Goal: Task Accomplishment & Management: Manage account settings

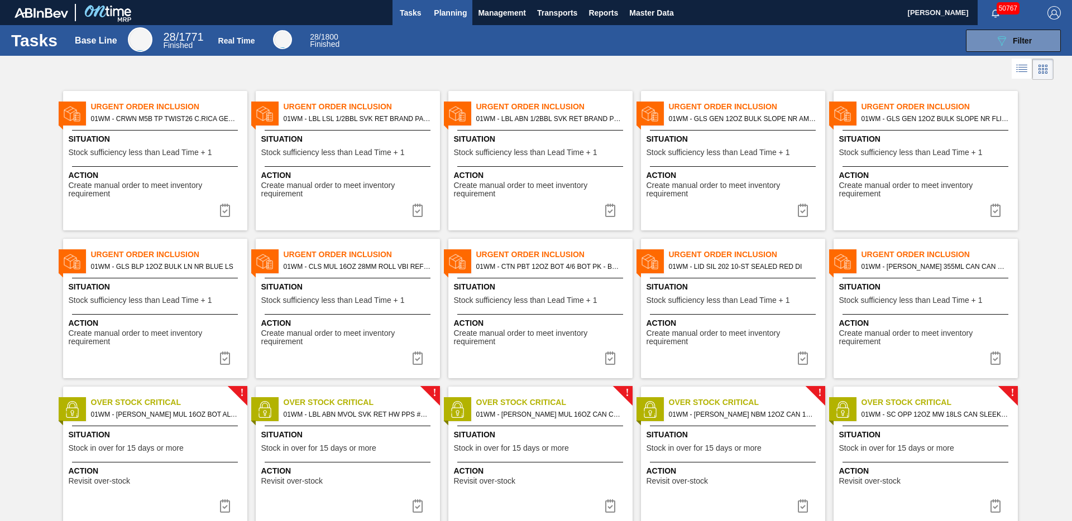
click at [446, 17] on span "Planning" at bounding box center [450, 12] width 33 height 13
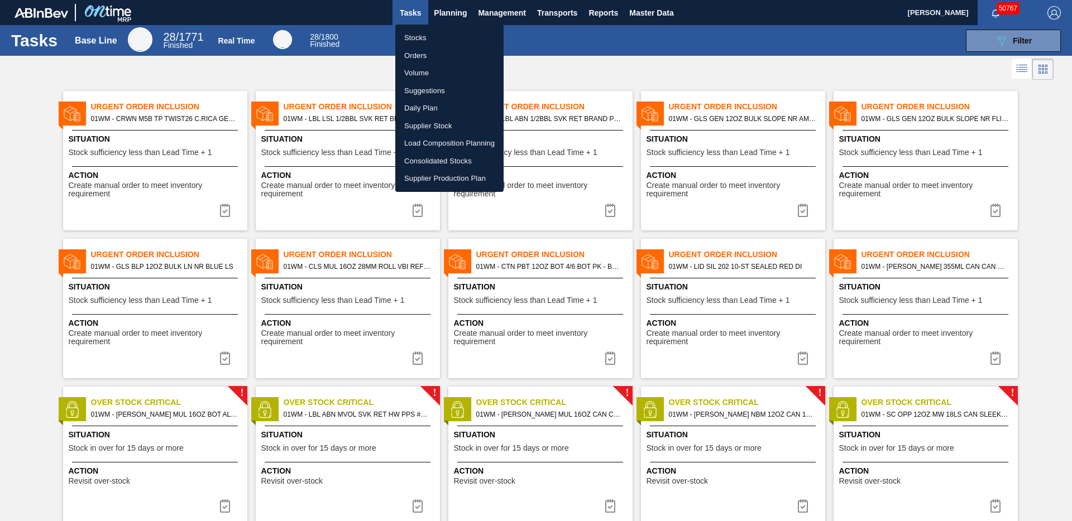
click at [420, 37] on li "Stocks" at bounding box center [449, 38] width 108 height 18
click at [419, 37] on li "Stocks" at bounding box center [449, 38] width 108 height 18
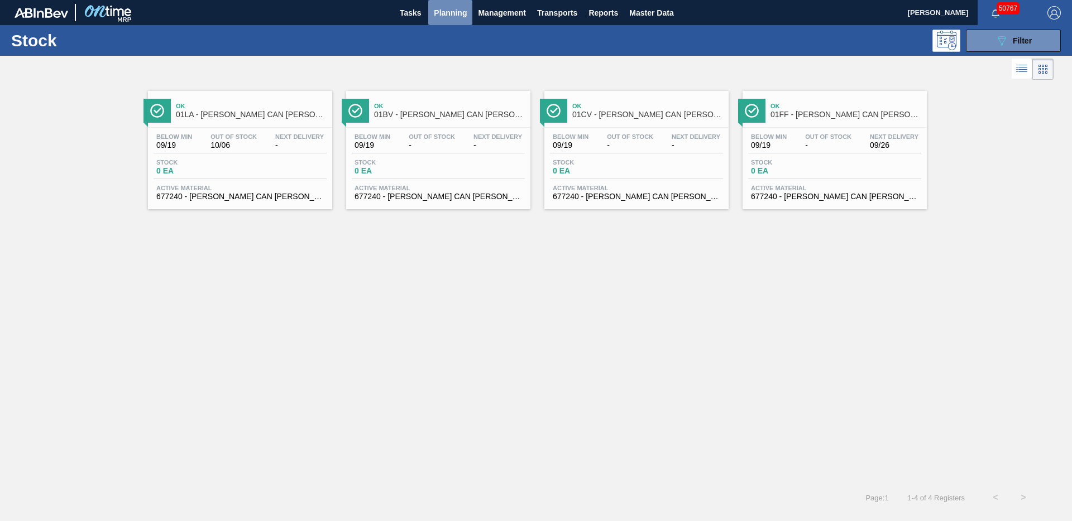
click at [453, 15] on span "Planning" at bounding box center [450, 12] width 33 height 13
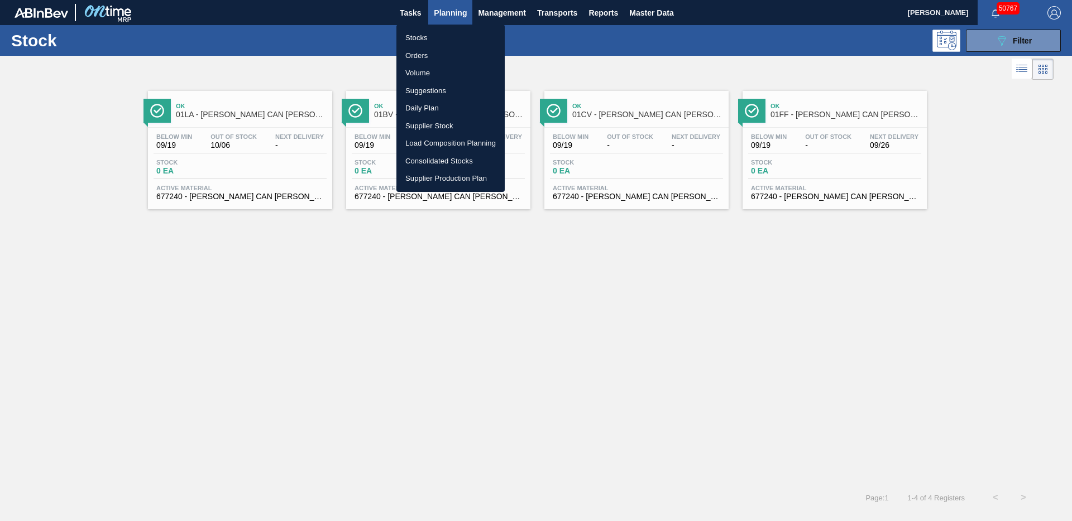
click at [421, 37] on li "Stocks" at bounding box center [450, 38] width 108 height 18
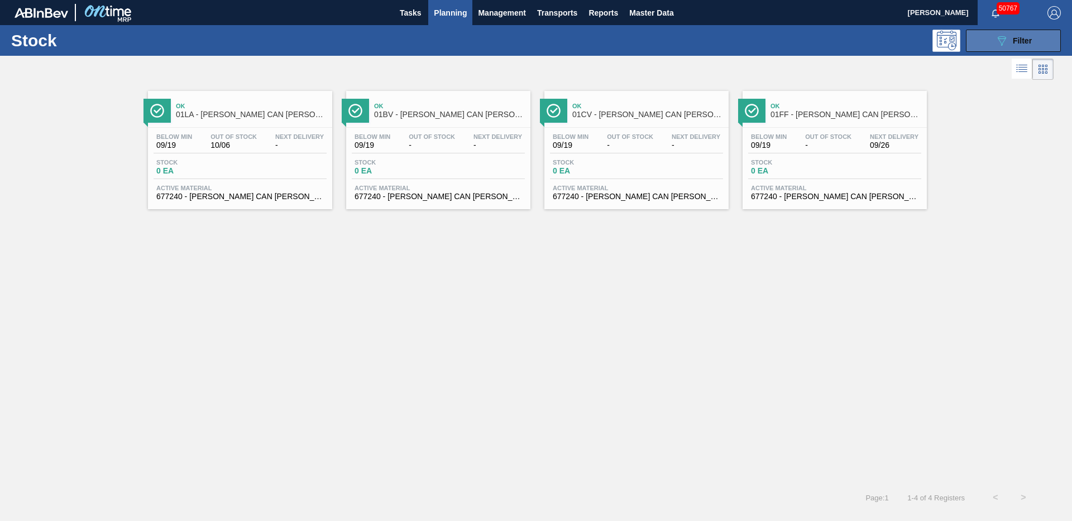
click at [1021, 45] on span "Filter" at bounding box center [1021, 40] width 19 height 9
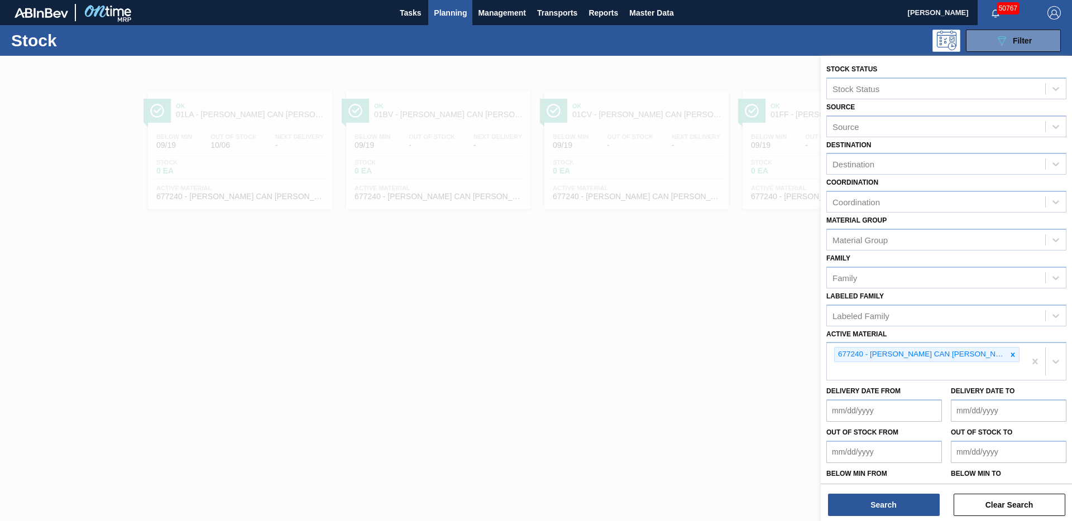
click at [649, 328] on div at bounding box center [536, 316] width 1072 height 521
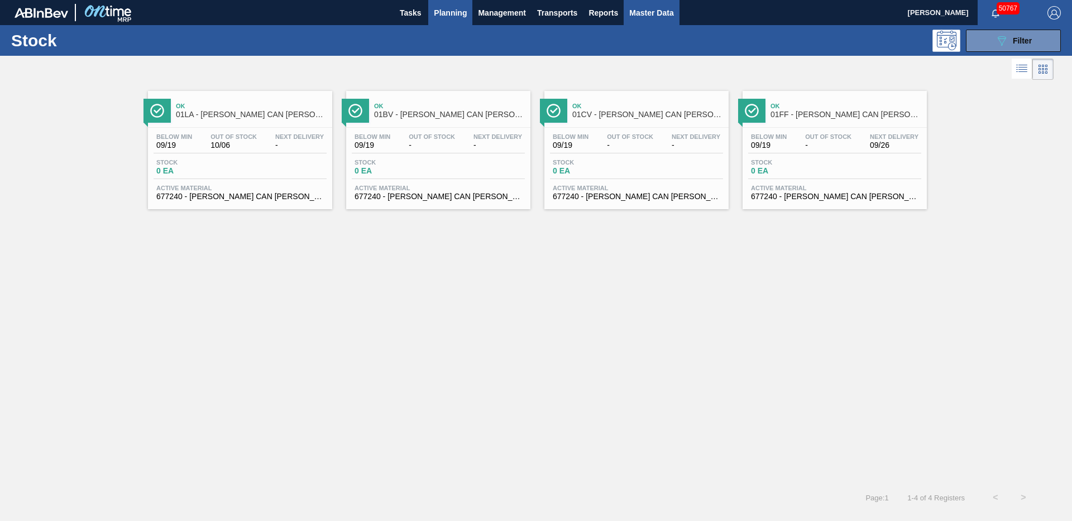
click at [656, 11] on span "Master Data" at bounding box center [651, 12] width 44 height 13
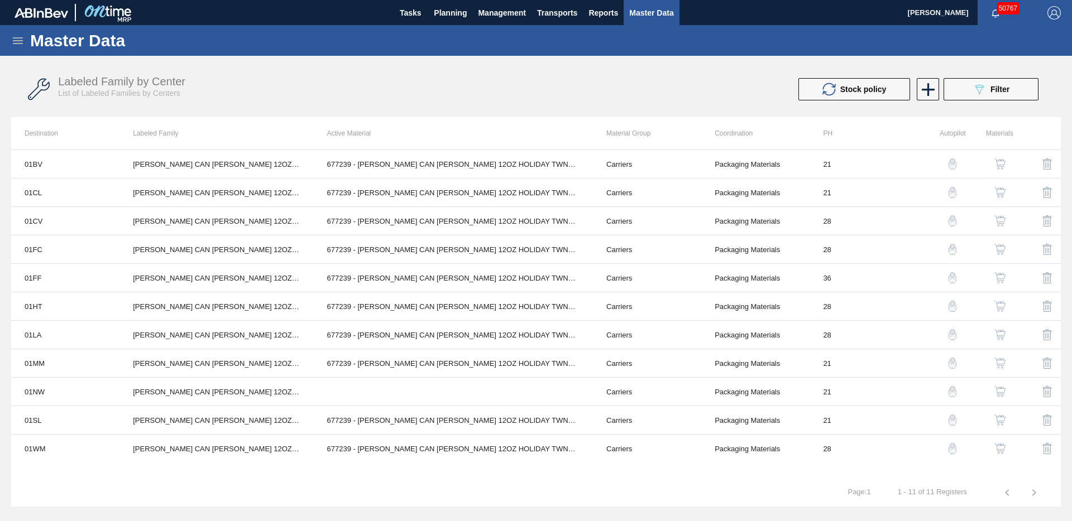
click at [18, 41] on icon at bounding box center [17, 40] width 13 height 13
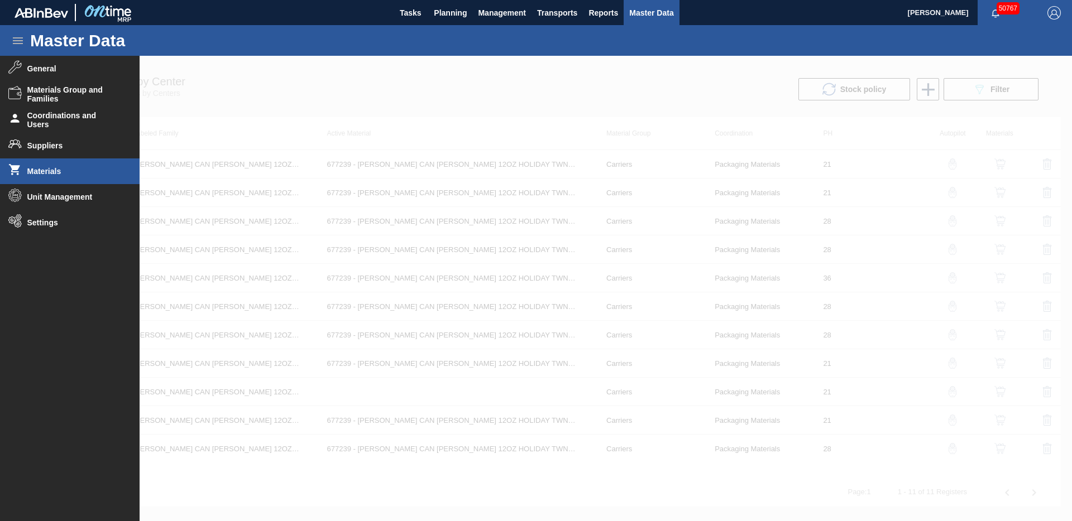
click at [57, 169] on span "Materials" at bounding box center [73, 171] width 92 height 9
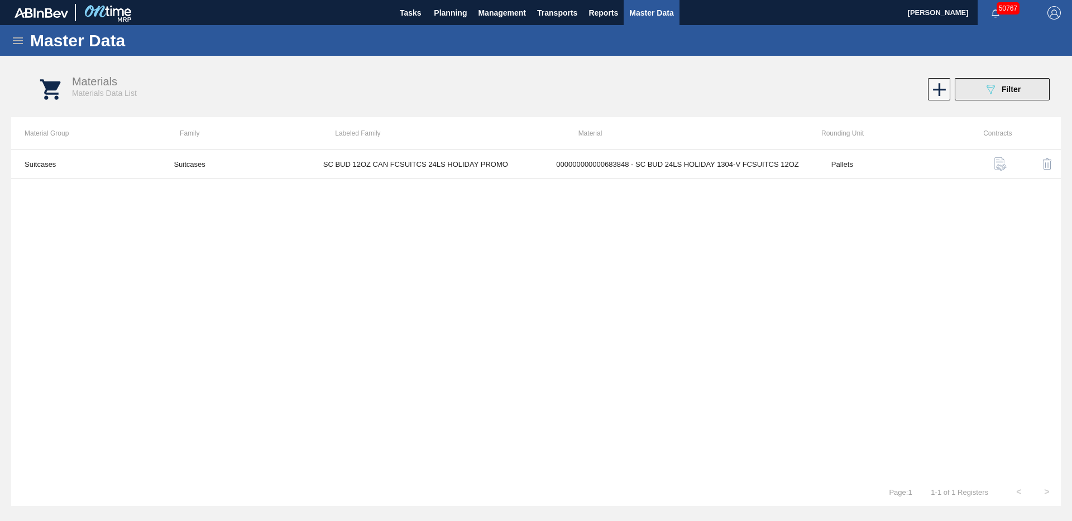
click at [1026, 90] on button "089F7B8B-B2A5-4AFE-B5C0-19BA573D28AC Filter" at bounding box center [1001, 89] width 95 height 22
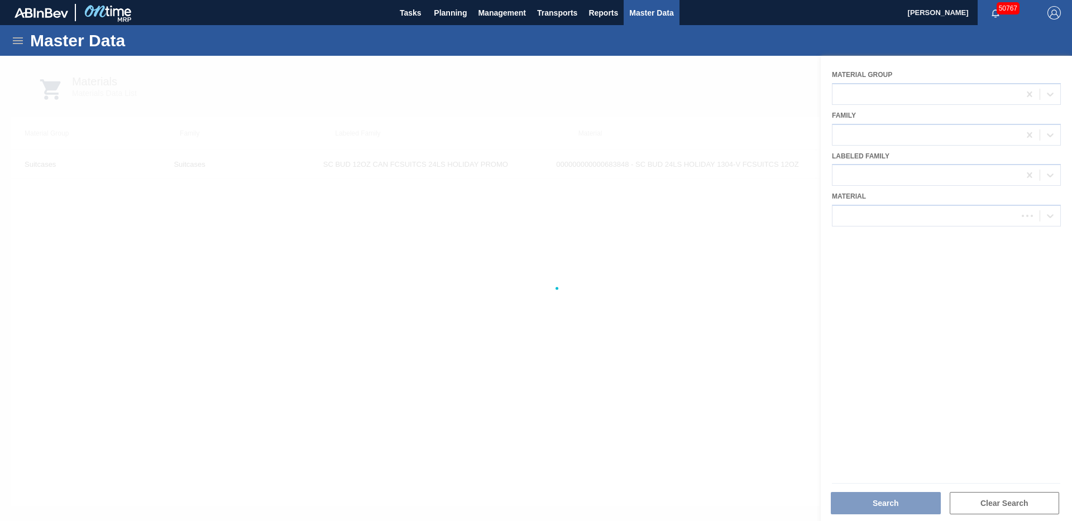
click at [885, 219] on div at bounding box center [536, 288] width 1072 height 465
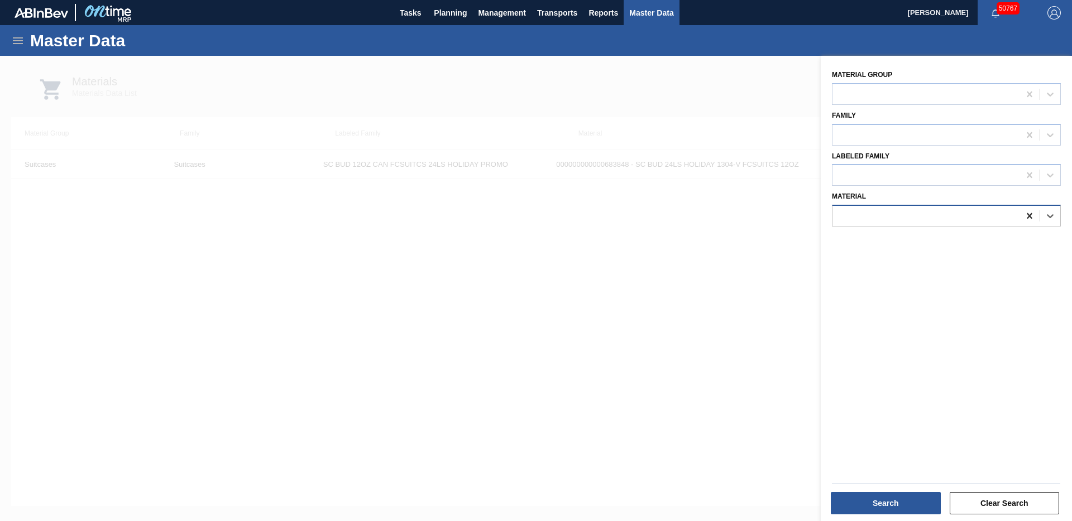
click at [1024, 216] on icon at bounding box center [1029, 215] width 11 height 11
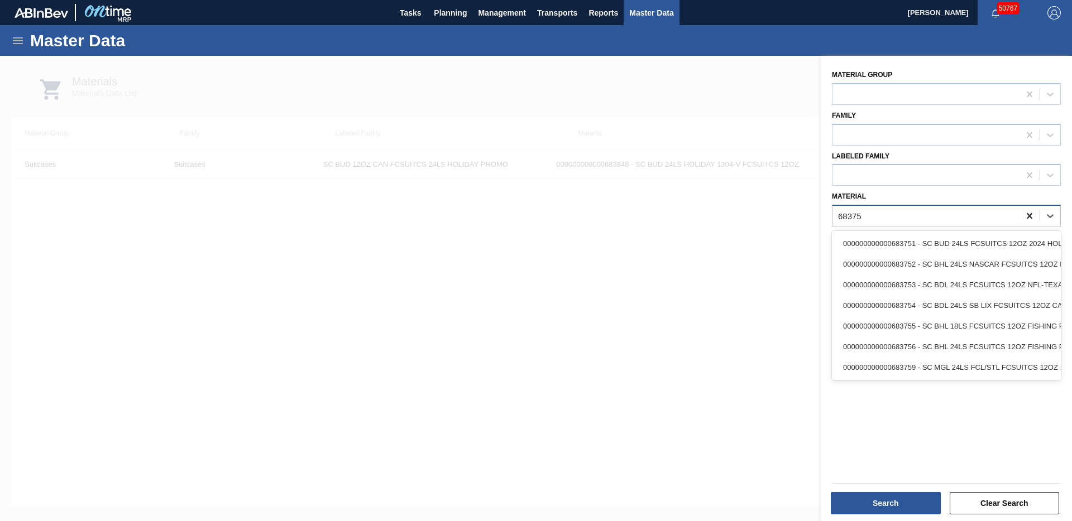
type input "683752"
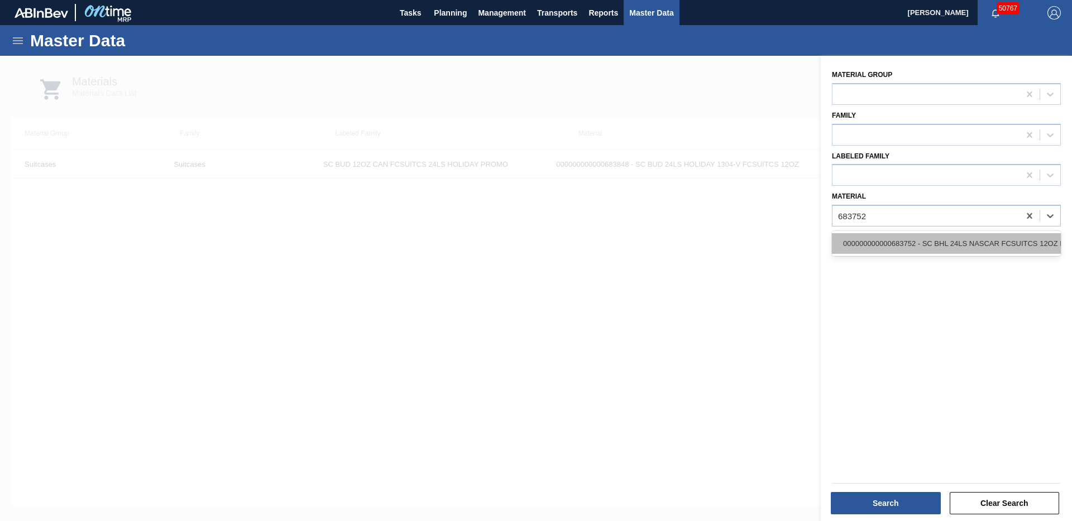
click at [1026, 237] on div "000000000000683752 - SC BHL 24LS NASCAR FCSUITCS 12OZ D500 20" at bounding box center [946, 243] width 229 height 21
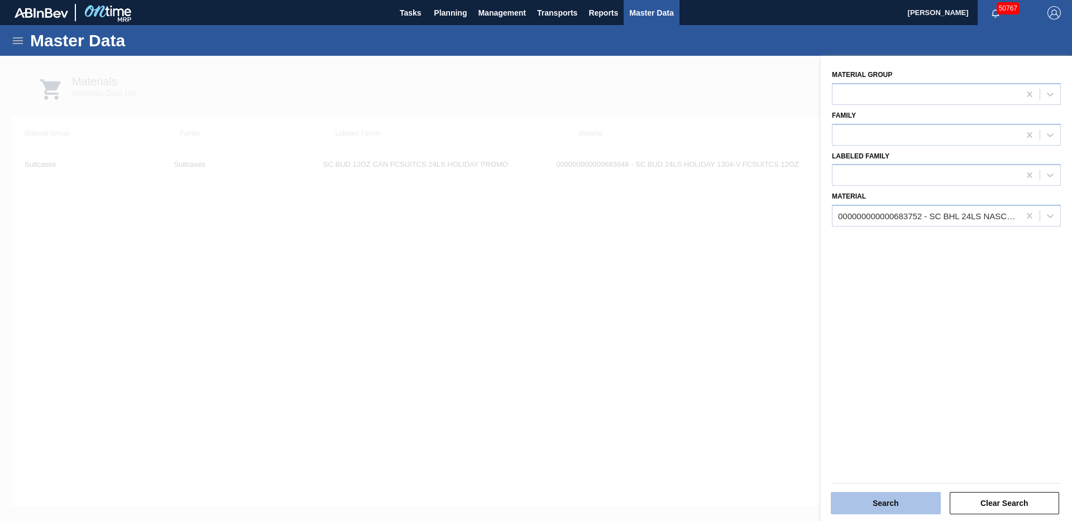
click at [889, 505] on button "Search" at bounding box center [885, 503] width 110 height 22
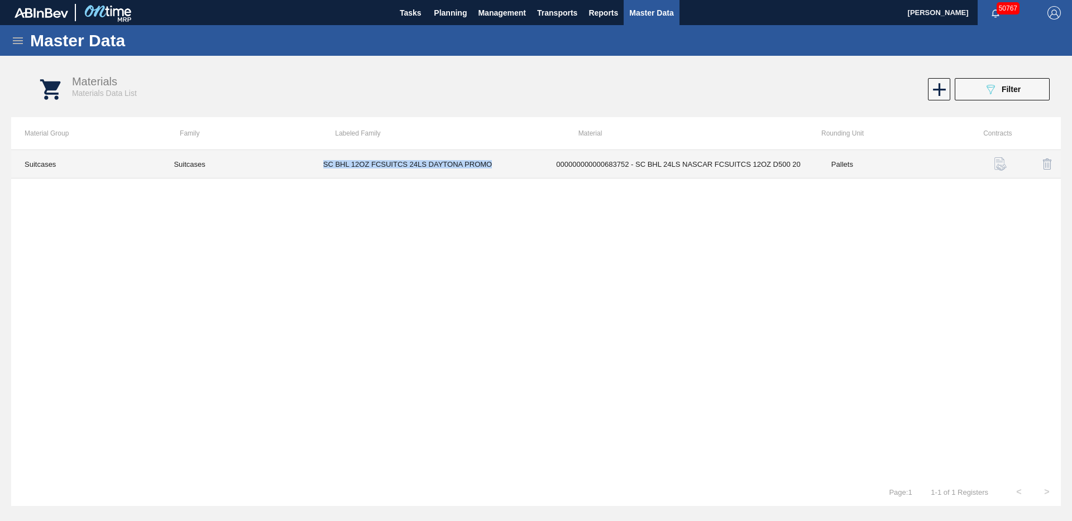
drag, startPoint x: 324, startPoint y: 166, endPoint x: 489, endPoint y: 160, distance: 165.3
click at [489, 160] on td "SC BHL 12OZ FCSUITCS 24LS DAYTONA PROMO" at bounding box center [426, 164] width 233 height 28
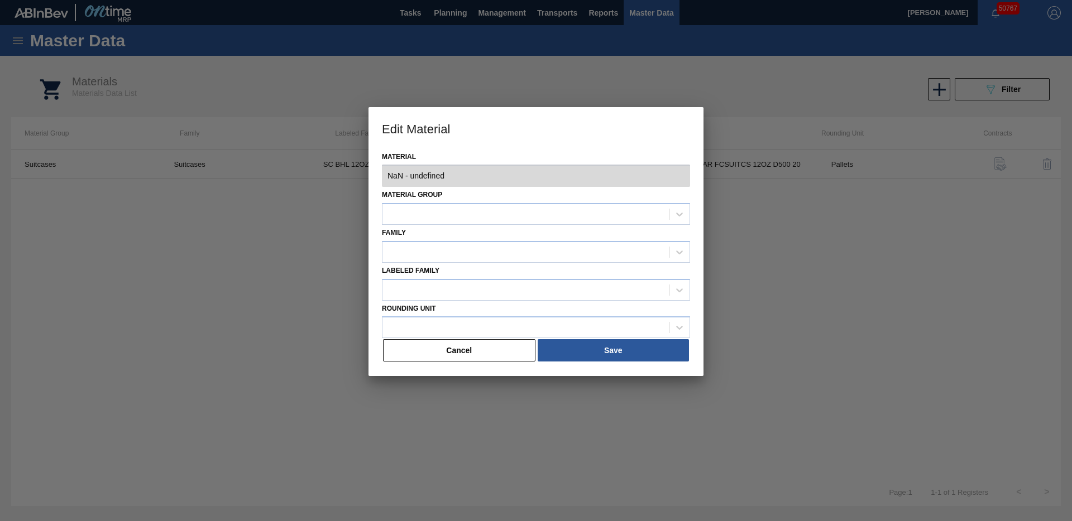
type input "683752 - 000000000000683752 - SC BHL 24LS NASCAR FCSUITCS 12OZ D500 20"
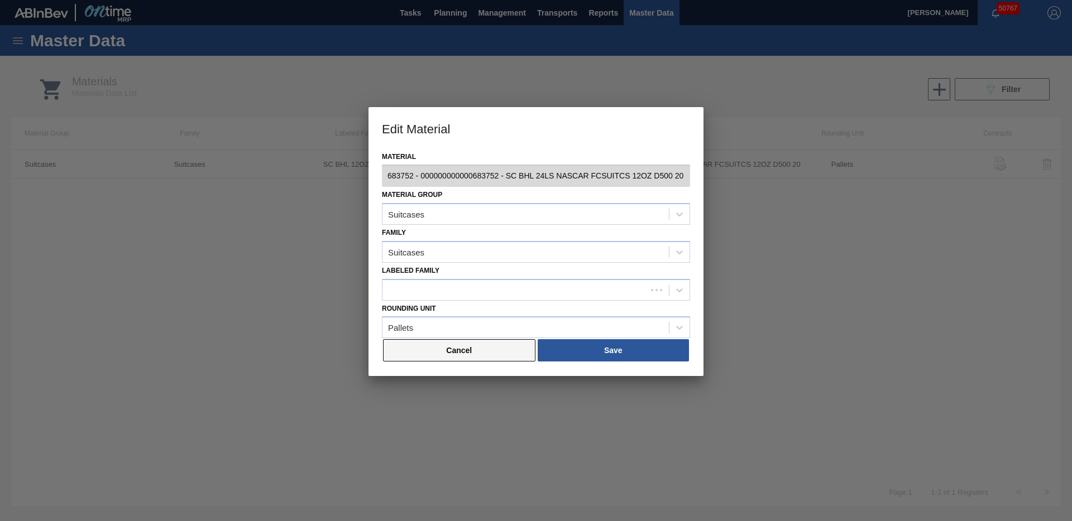
click at [420, 348] on button "Cancel" at bounding box center [459, 350] width 152 height 22
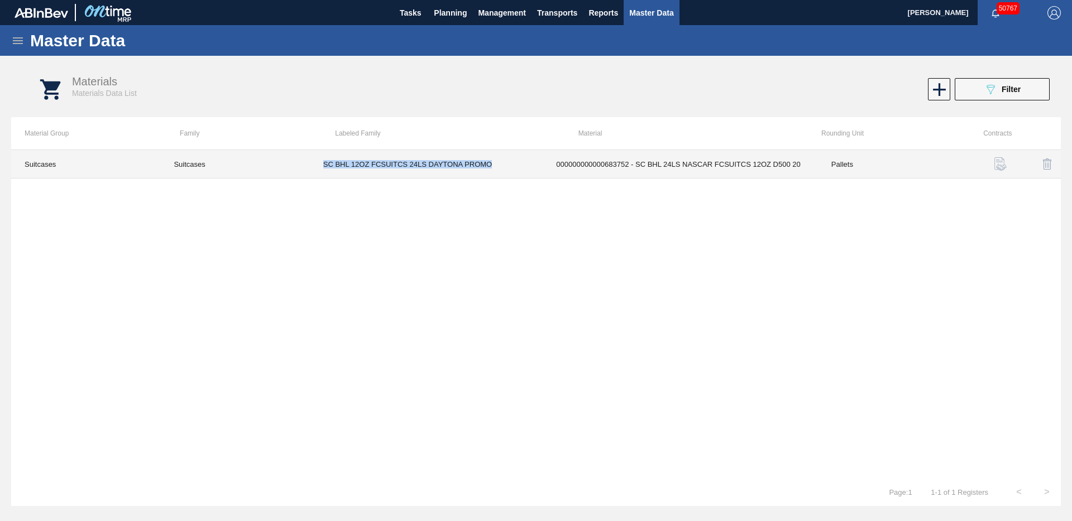
drag, startPoint x: 348, startPoint y: 165, endPoint x: 496, endPoint y: 165, distance: 147.9
click at [496, 165] on td "SC BHL 12OZ FCSUITCS 24LS DAYTONA PROMO" at bounding box center [426, 164] width 233 height 28
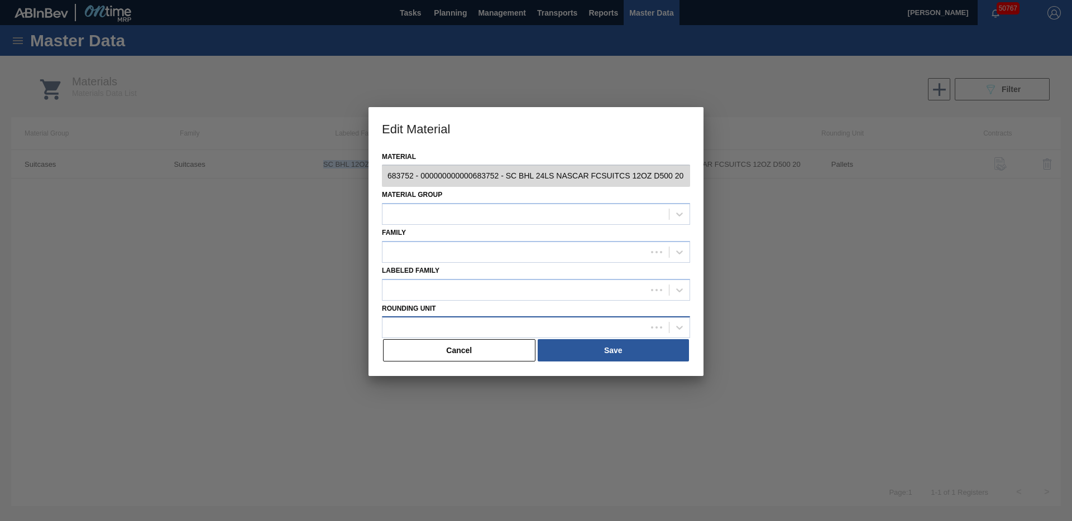
type input "683752 - 000000000000683752 - SC BHL 24LS NASCAR FCSUITCS 12OZ D500 20"
click at [479, 344] on button "Cancel" at bounding box center [459, 350] width 152 height 22
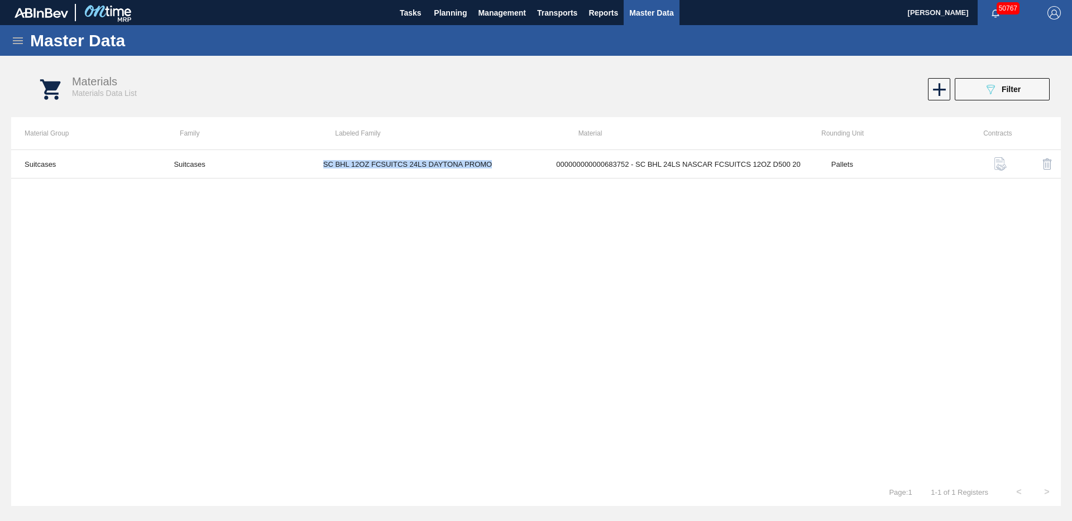
copy td "SC BHL 12OZ FCSUITCS 24LS DAYTONA PROMO"
click at [944, 91] on icon at bounding box center [939, 90] width 22 height 22
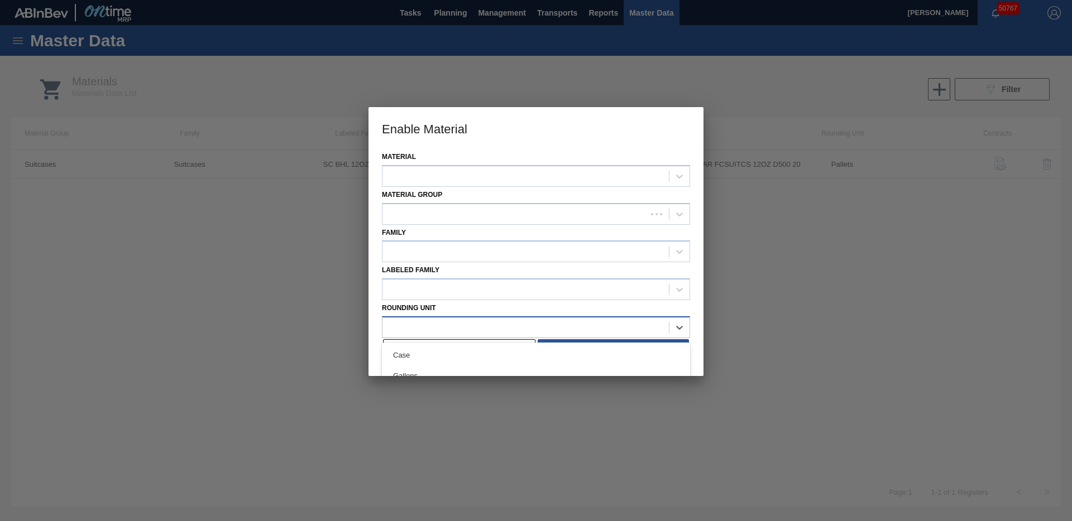
click at [453, 332] on div at bounding box center [525, 327] width 286 height 16
type Unit "683969"
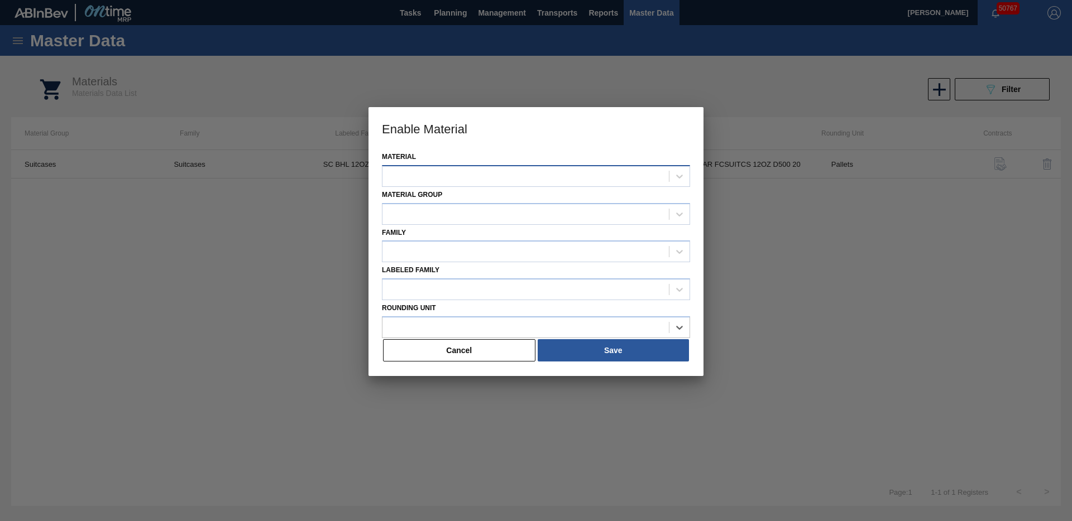
click at [451, 168] on div at bounding box center [525, 176] width 286 height 16
type input "683926"
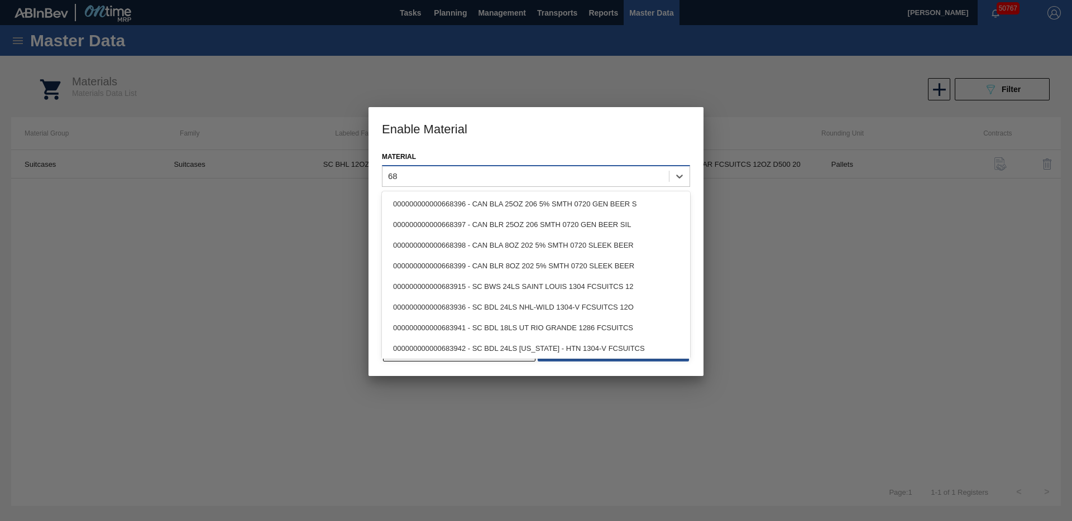
type input "6"
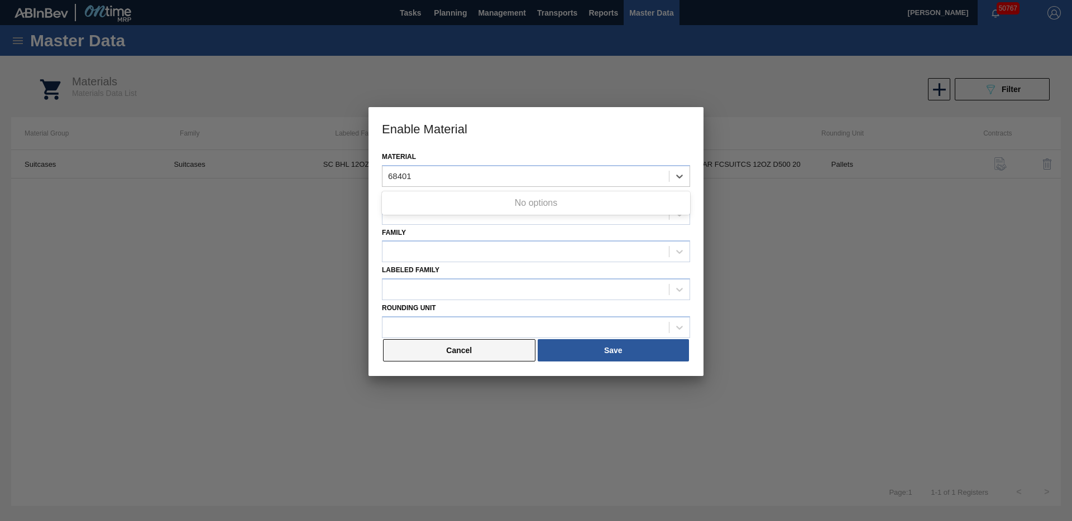
type input "68401"
click at [487, 347] on button "Cancel" at bounding box center [459, 350] width 152 height 22
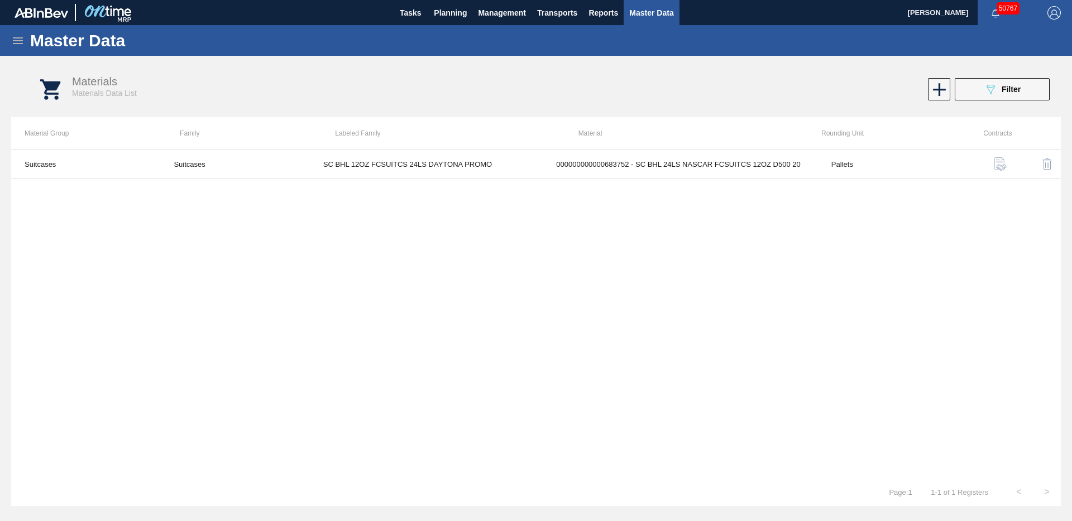
click at [643, 11] on span "Master Data" at bounding box center [651, 12] width 44 height 13
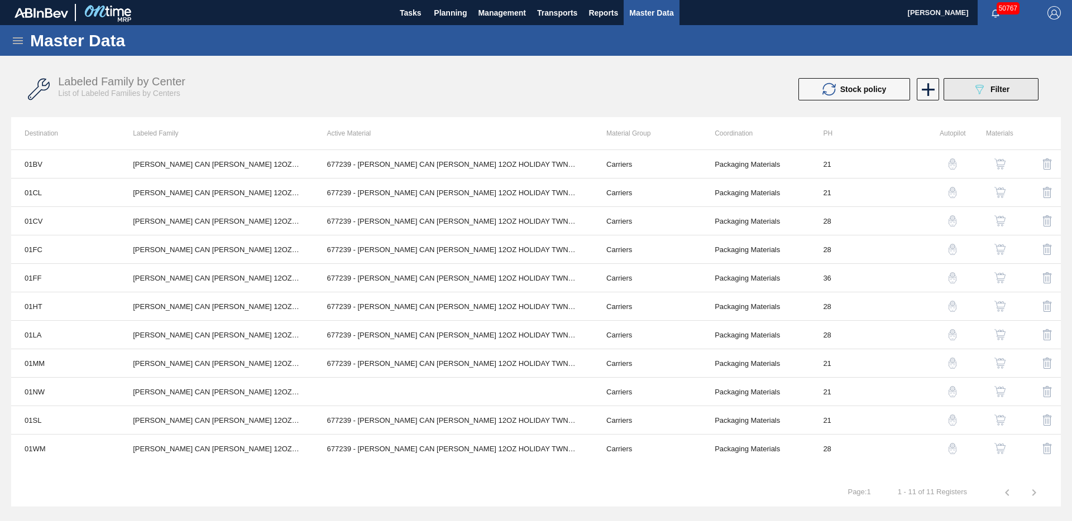
click at [978, 93] on icon at bounding box center [979, 89] width 8 height 9
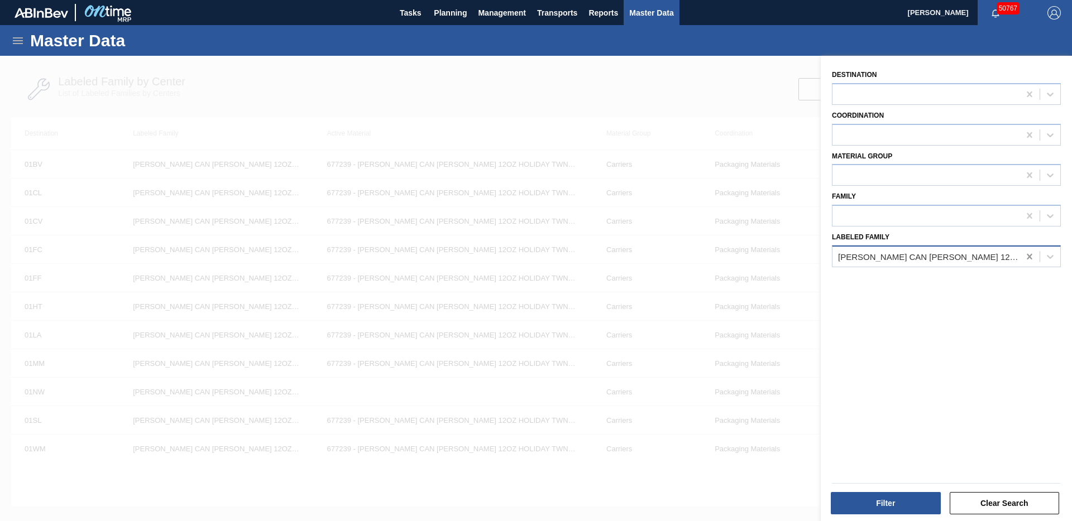
click at [1025, 257] on icon at bounding box center [1029, 256] width 11 height 11
paste Family "SC BHL 12OZ FCSUITCS 24LS DAYTONA PROMO"
type Family "SC BHL 12OZ FCSUITCS 24LS DAYTONA PROMO"
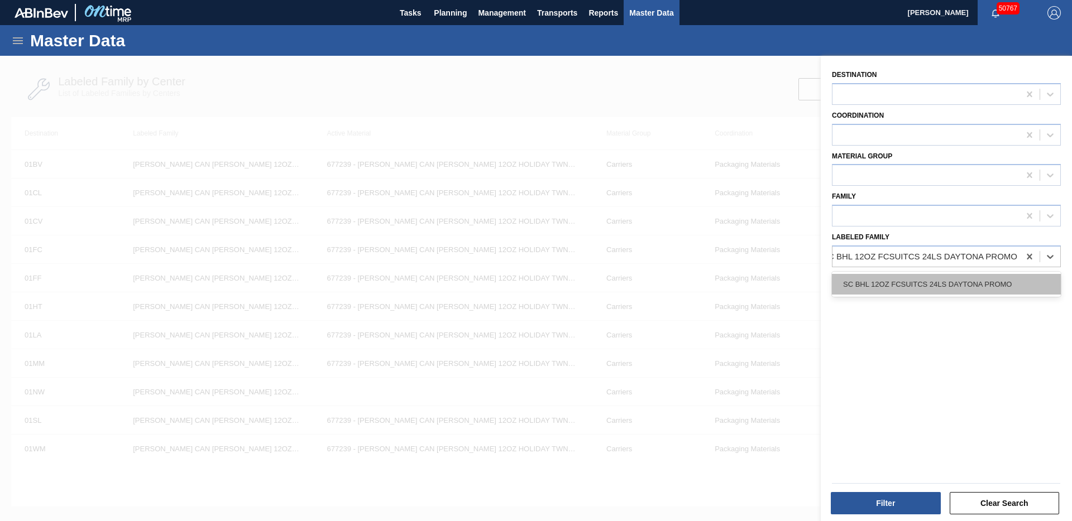
click at [961, 290] on div "SC BHL 12OZ FCSUITCS 24LS DAYTONA PROMO" at bounding box center [946, 284] width 229 height 21
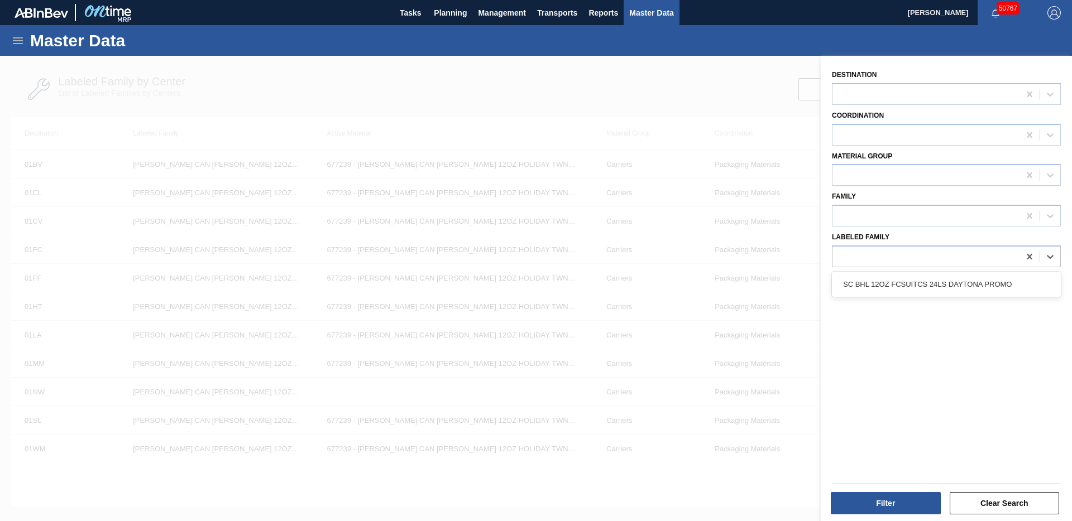
scroll to position [0, 1]
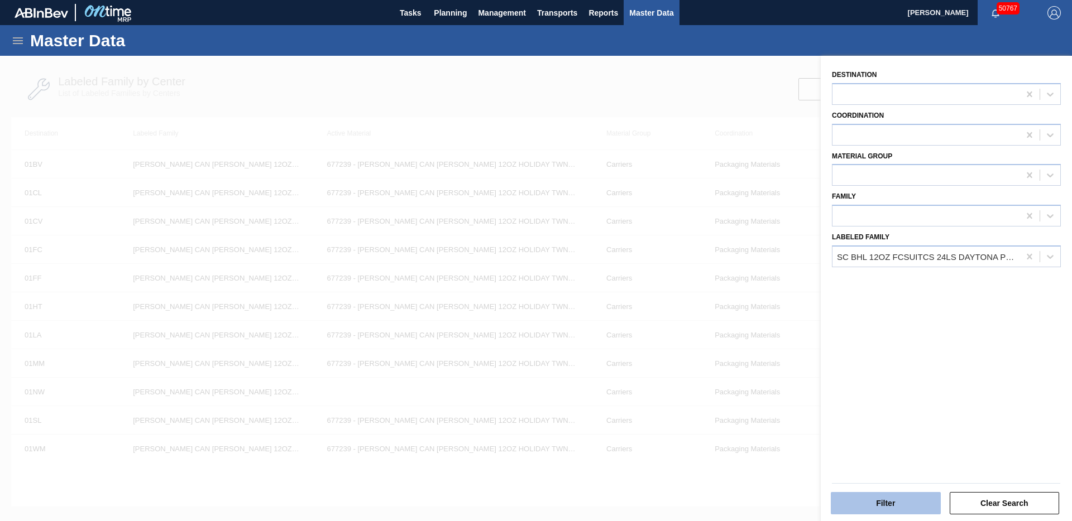
click at [869, 501] on button "Filter" at bounding box center [885, 503] width 110 height 22
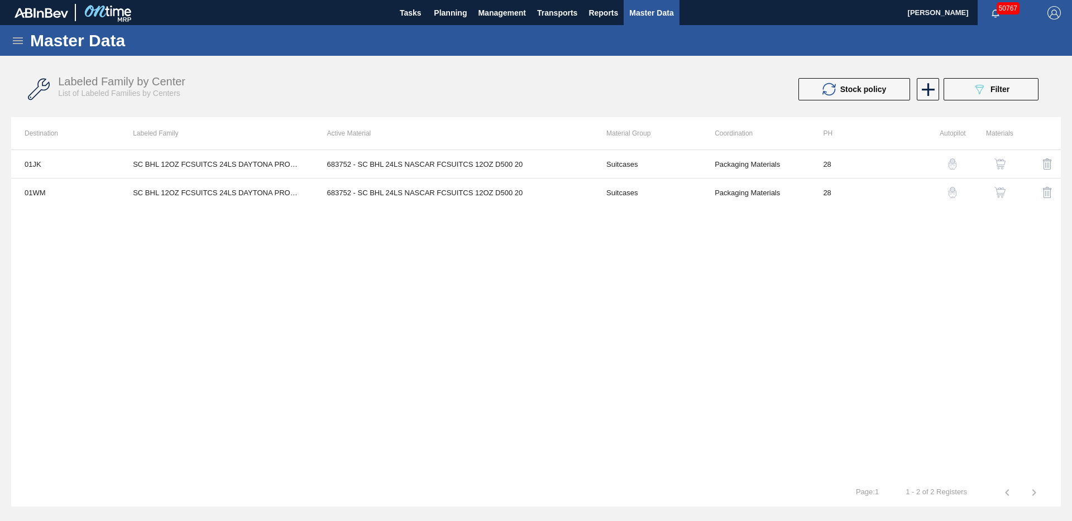
click at [17, 43] on icon at bounding box center [18, 40] width 10 height 7
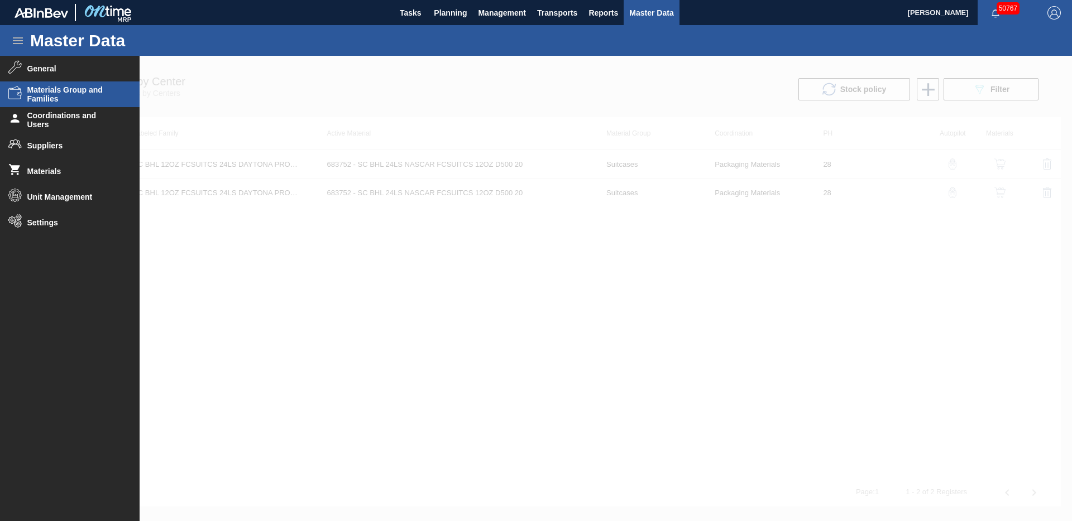
click at [75, 97] on span "Materials Group and Families" at bounding box center [73, 94] width 92 height 18
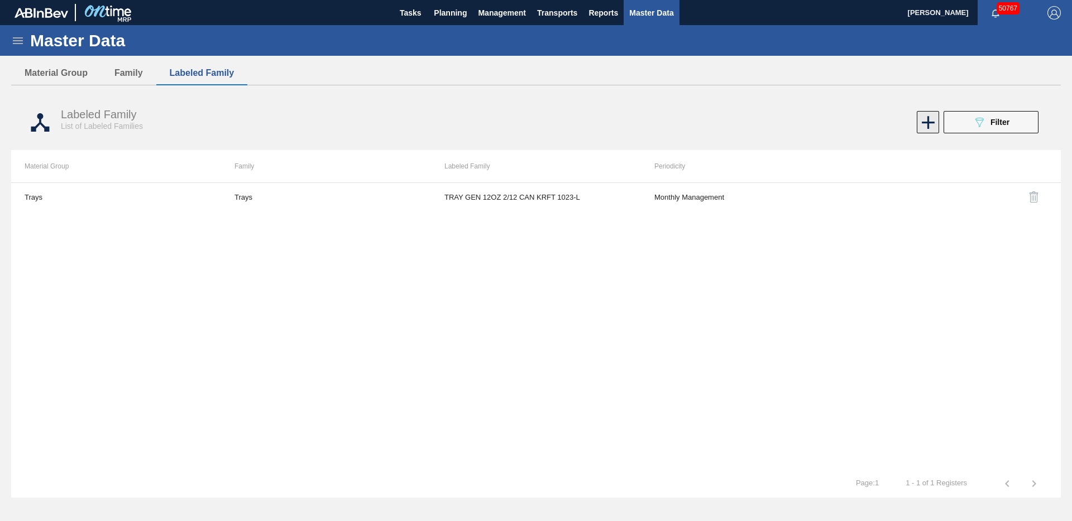
click at [919, 119] on icon at bounding box center [928, 123] width 22 height 22
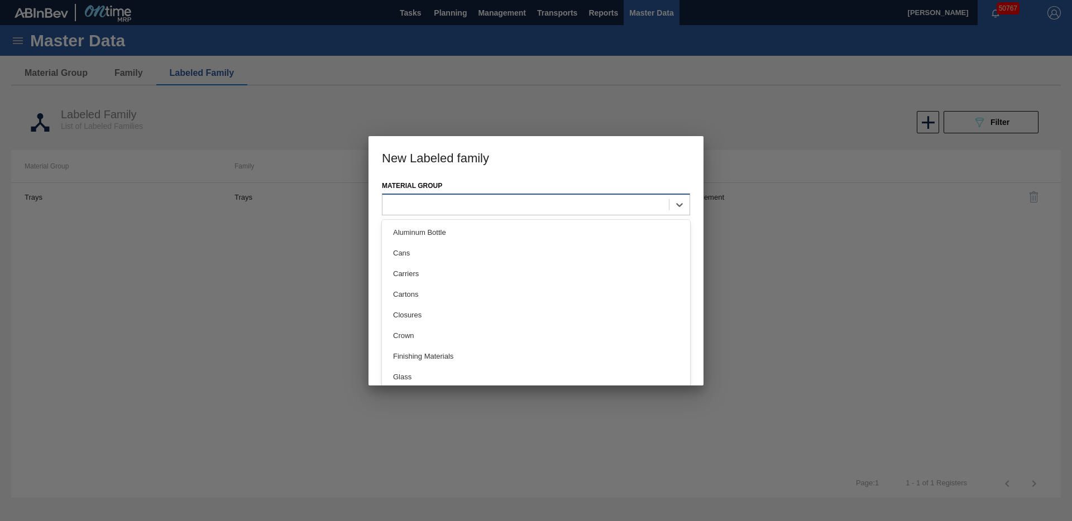
click at [550, 212] on div at bounding box center [525, 205] width 286 height 16
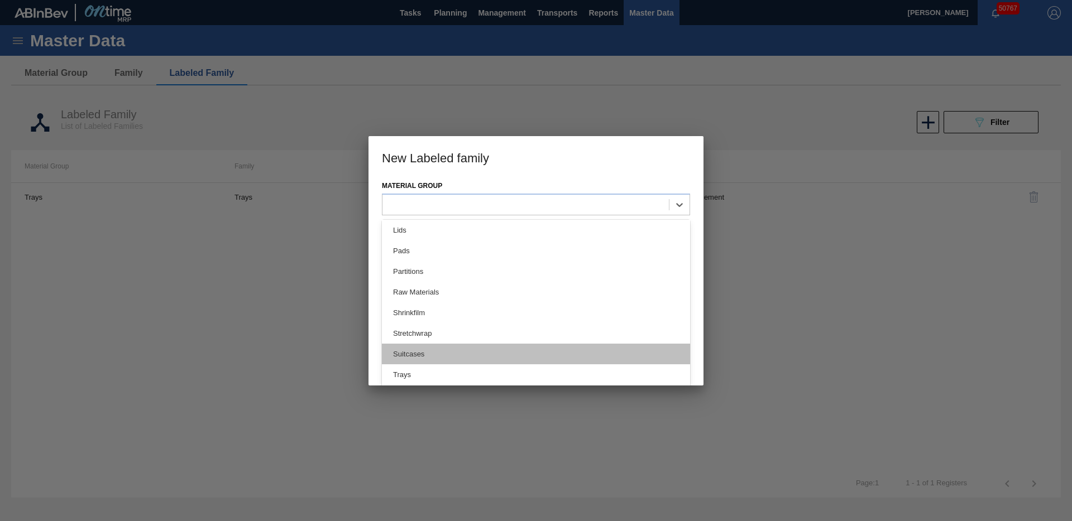
click at [424, 356] on div "Suitcases" at bounding box center [536, 354] width 308 height 21
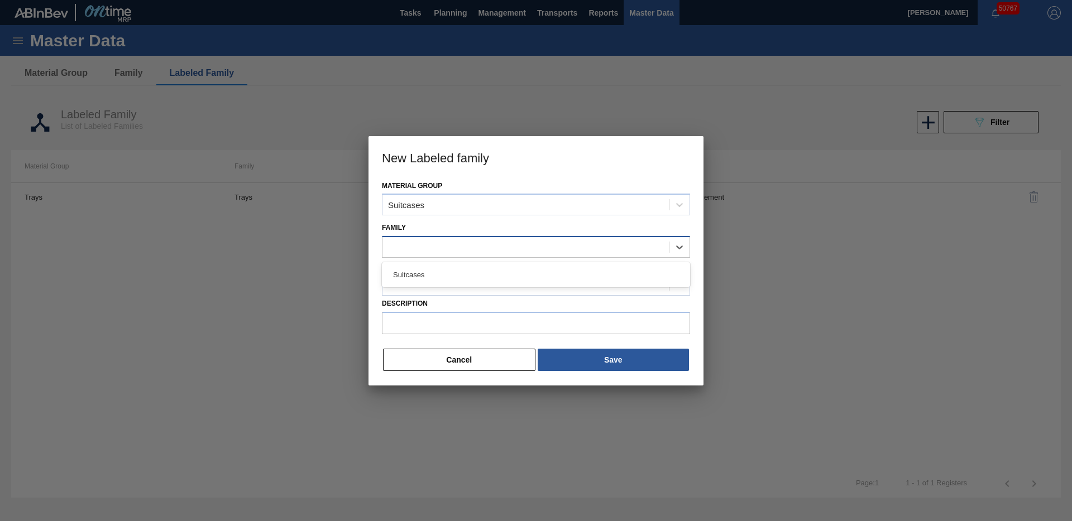
click at [431, 249] on div at bounding box center [525, 247] width 286 height 16
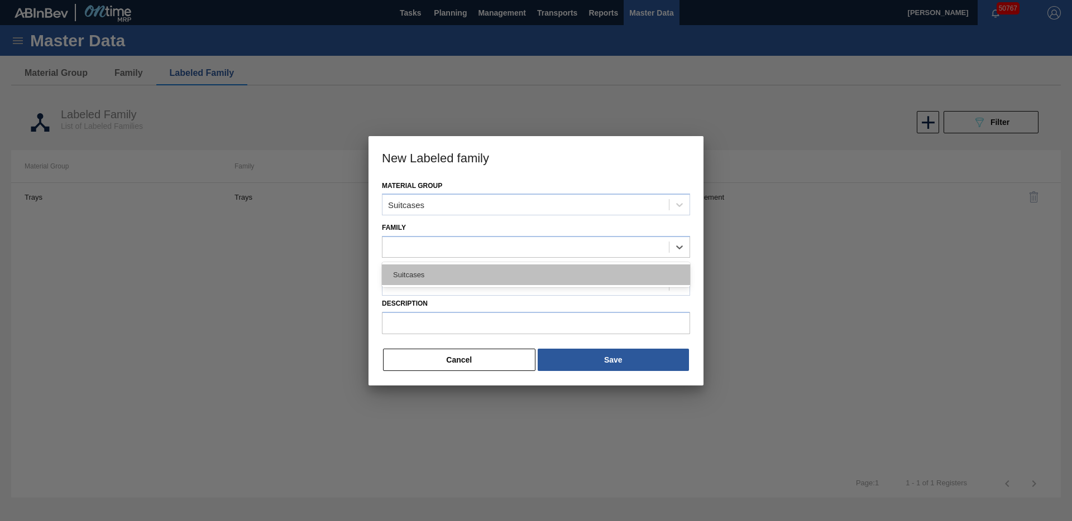
click at [422, 279] on div "Suitcases" at bounding box center [536, 275] width 308 height 21
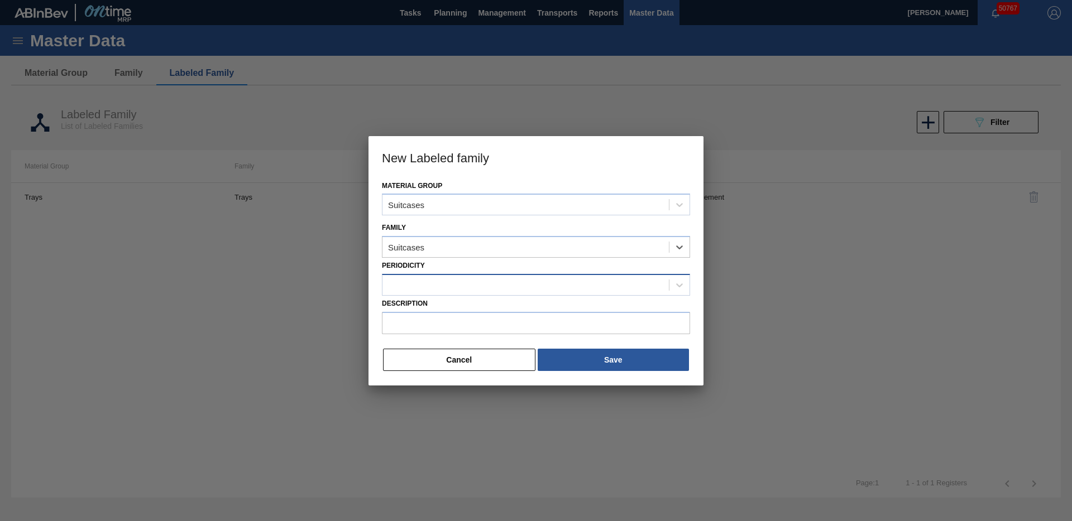
click at [419, 285] on div at bounding box center [525, 285] width 286 height 16
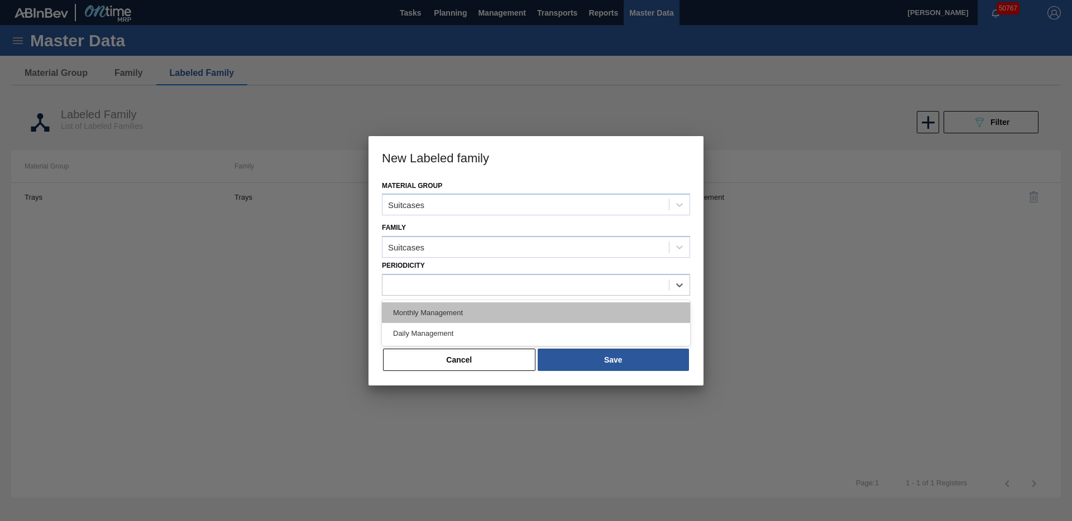
click at [419, 311] on div "Monthly Management" at bounding box center [536, 313] width 308 height 21
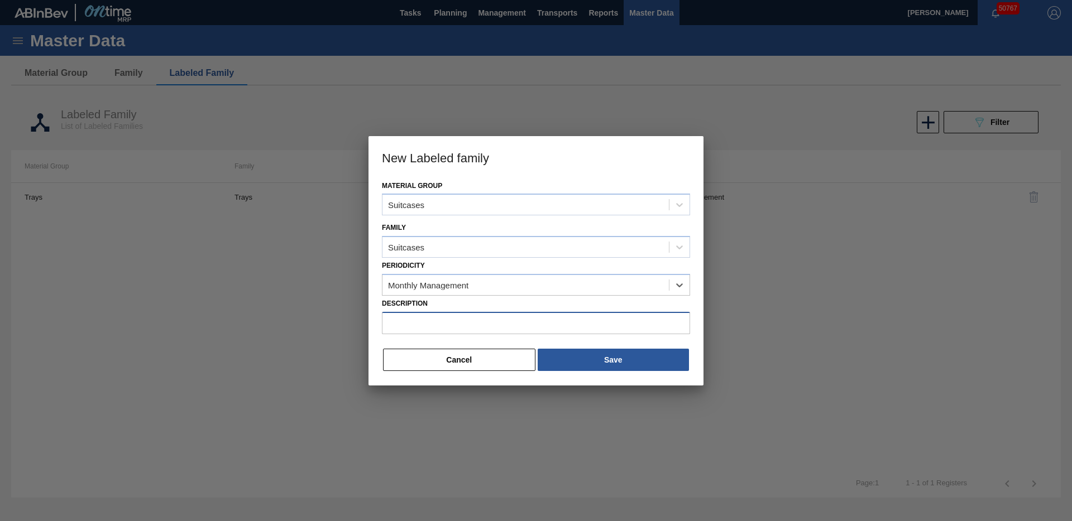
click at [421, 331] on input "Description" at bounding box center [536, 323] width 308 height 22
paste input "SC BHL 12OZ FCSUITCS 24LS DAYTONA PROMO"
click at [487, 323] on input "SC BHL 12OZ FCSUITCS 24LS DAYTONA PROMO" at bounding box center [536, 323] width 308 height 22
drag, startPoint x: 439, startPoint y: 323, endPoint x: 445, endPoint y: 325, distance: 7.1
click at [439, 323] on input "SC BHL 12OZ FCSUITCS 18LS DAYTONA PROMO" at bounding box center [536, 323] width 308 height 22
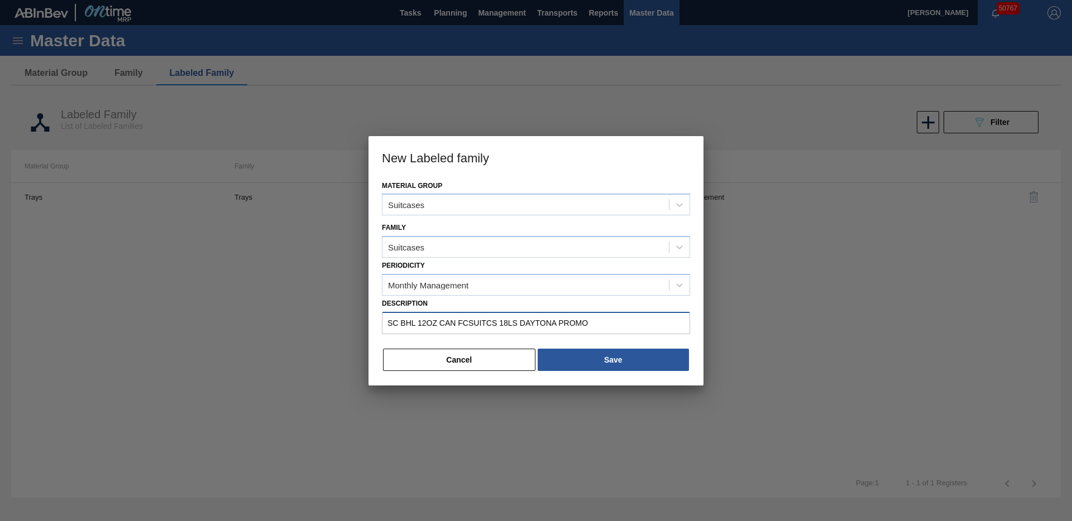
type input "SC BHL 12OZ CAN FCSUITCS 18LS DAYTONA PROMO"
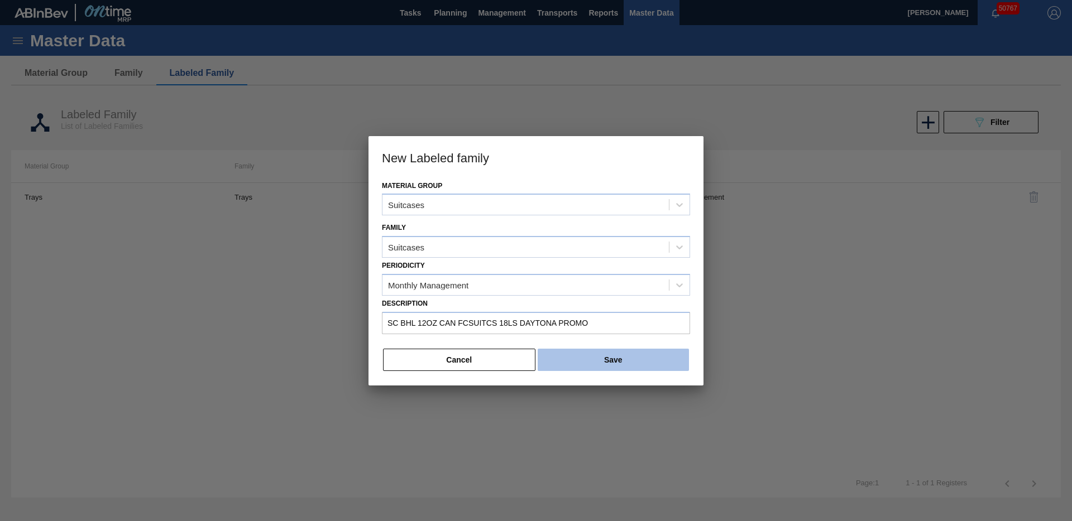
click at [570, 355] on button "Save" at bounding box center [612, 360] width 151 height 22
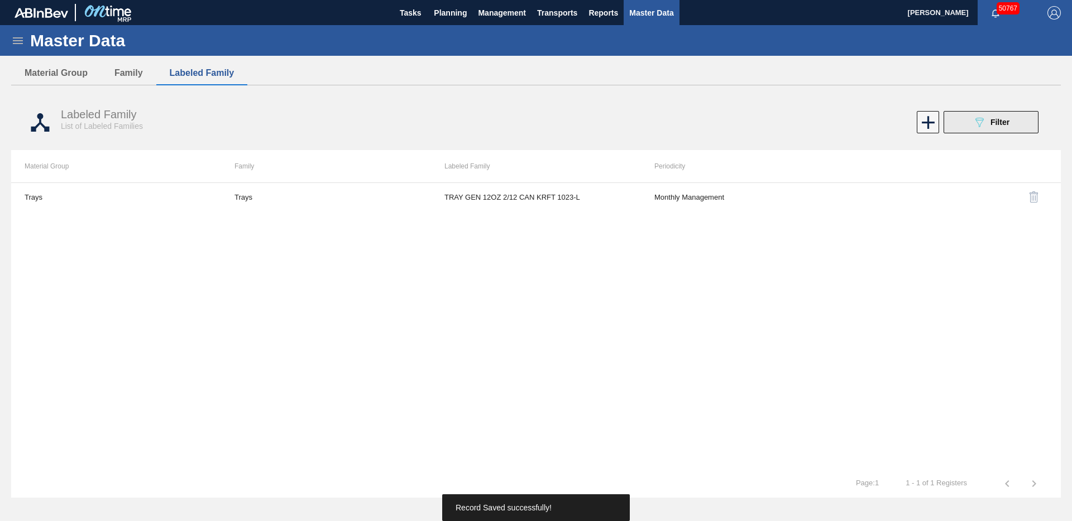
click at [963, 123] on button "089F7B8B-B2A5-4AFE-B5C0-19BA573D28AC Filter" at bounding box center [990, 122] width 95 height 22
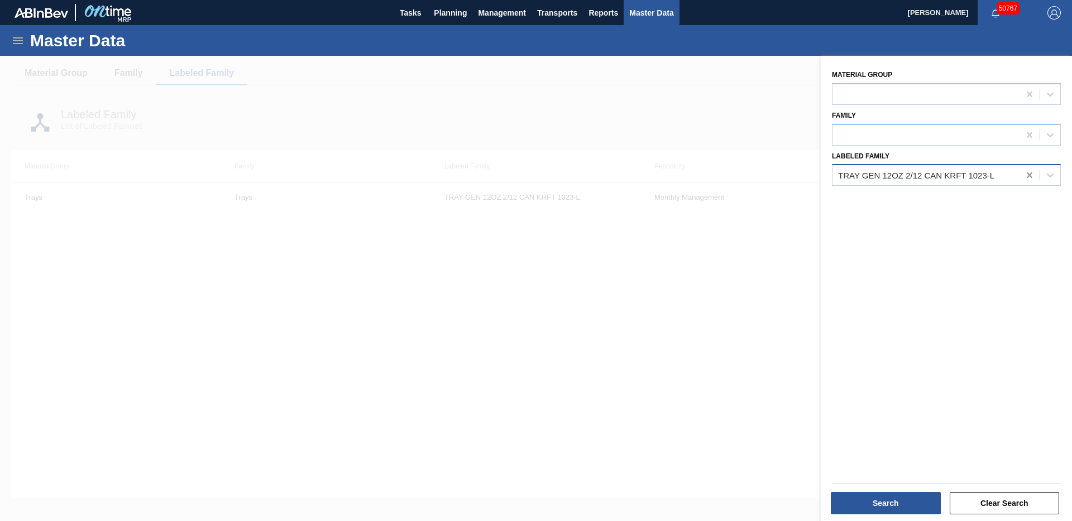
click at [1029, 175] on icon at bounding box center [1029, 175] width 11 height 11
paste Family "SC BHL 12OZ FCSUITCS 24LS DAYTONA PROMO"
type Family "SC BHL 12OZ FCSUITCS 24LS DAYTONA PROMO"
drag, startPoint x: 964, startPoint y: 201, endPoint x: 960, endPoint y: 373, distance: 171.4
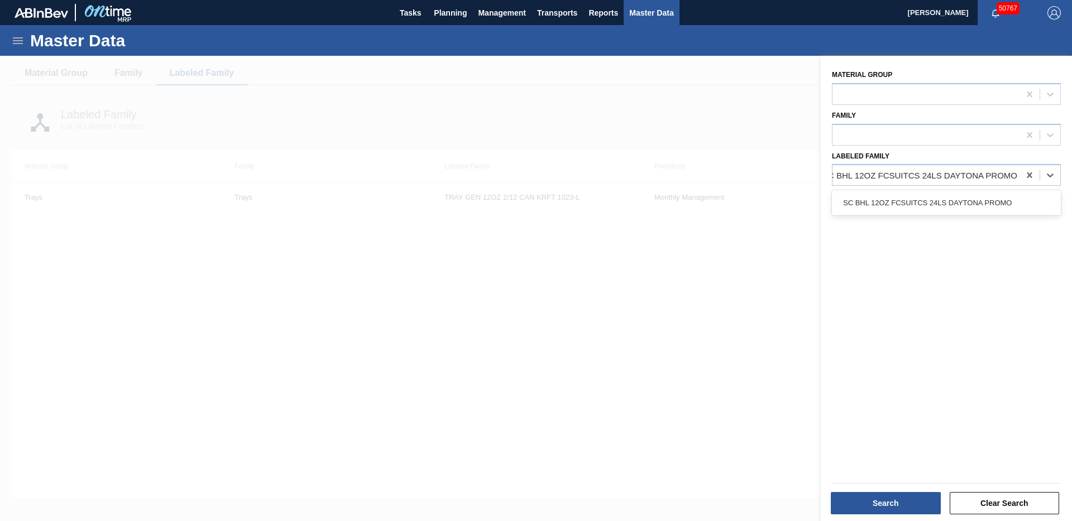
click at [964, 201] on div "SC BHL 12OZ FCSUITCS 24LS DAYTONA PROMO" at bounding box center [946, 203] width 229 height 21
click at [900, 510] on button "Search" at bounding box center [885, 503] width 110 height 22
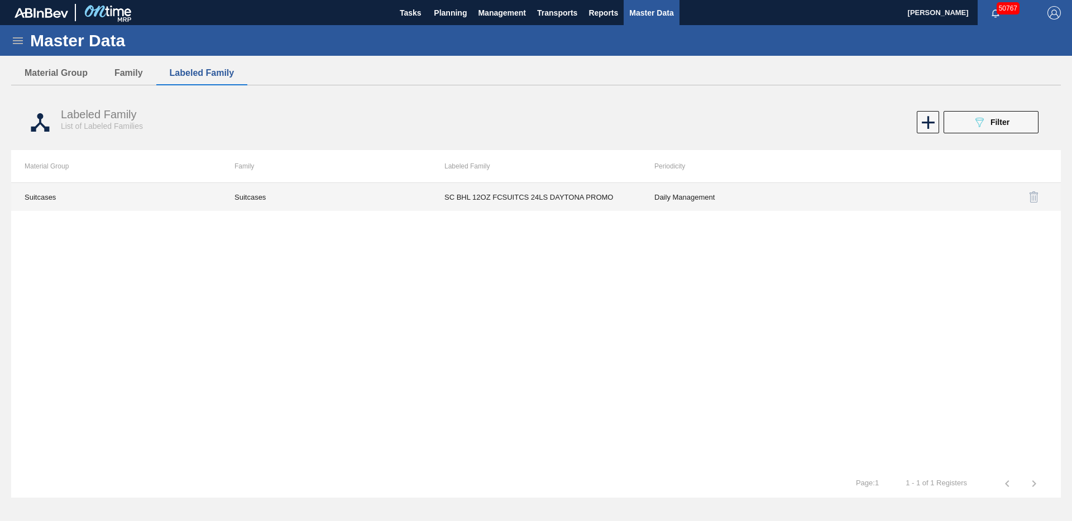
click at [458, 185] on td "SC BHL 12OZ FCSUITCS 24LS DAYTONA PROMO" at bounding box center [536, 197] width 210 height 28
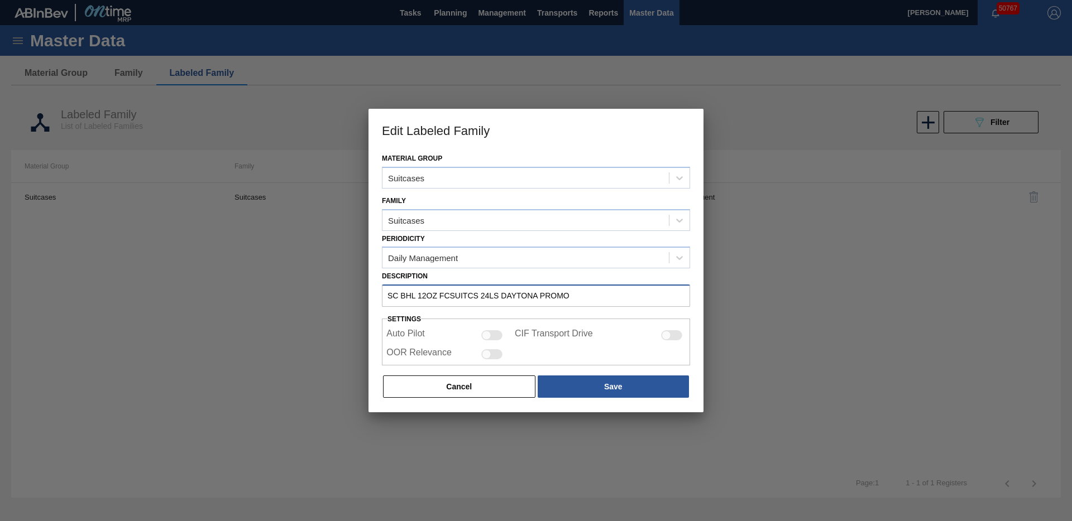
click at [482, 297] on input "SC BHL 12OZ FCSUITCS 24LS DAYTONA PROMO" at bounding box center [536, 296] width 308 height 22
type input "SC BHL 12OZ FCSUITCS CAN 24LS DAYTONA PROMO"
drag, startPoint x: 488, startPoint y: 355, endPoint x: 499, endPoint y: 360, distance: 12.2
click at [488, 355] on div at bounding box center [486, 354] width 9 height 9
checkbox input "true"
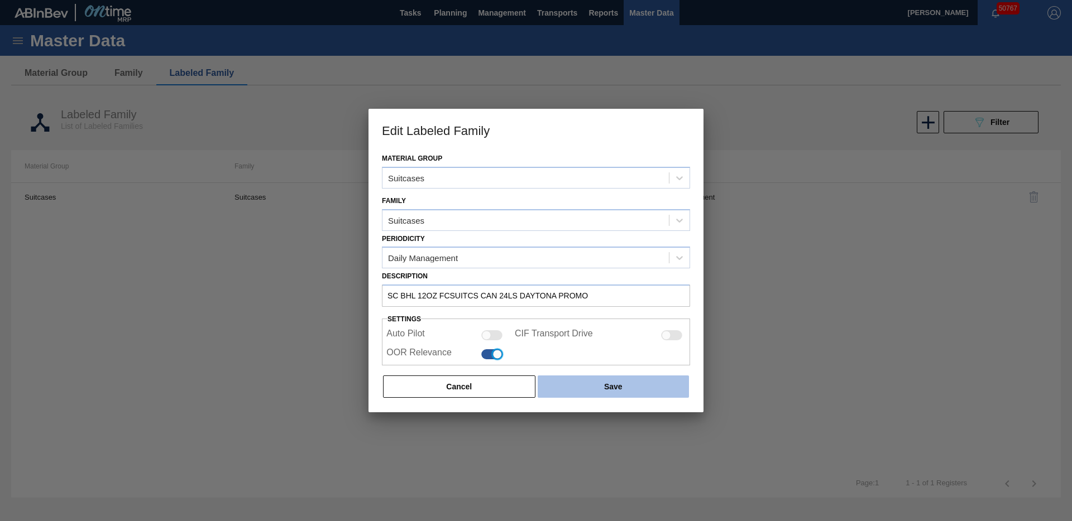
click at [612, 393] on button "Save" at bounding box center [612, 387] width 151 height 22
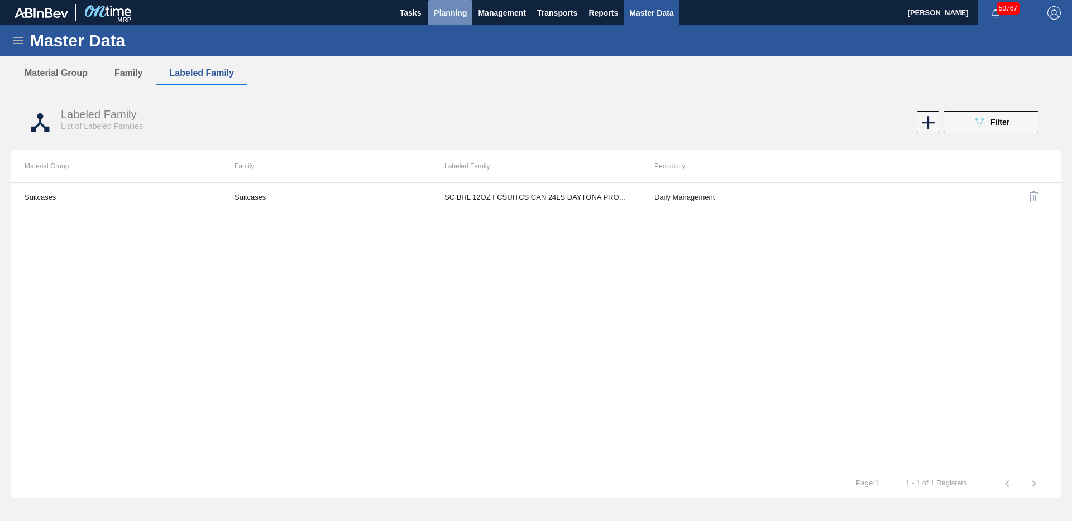
click at [448, 14] on span "Planning" at bounding box center [450, 12] width 33 height 13
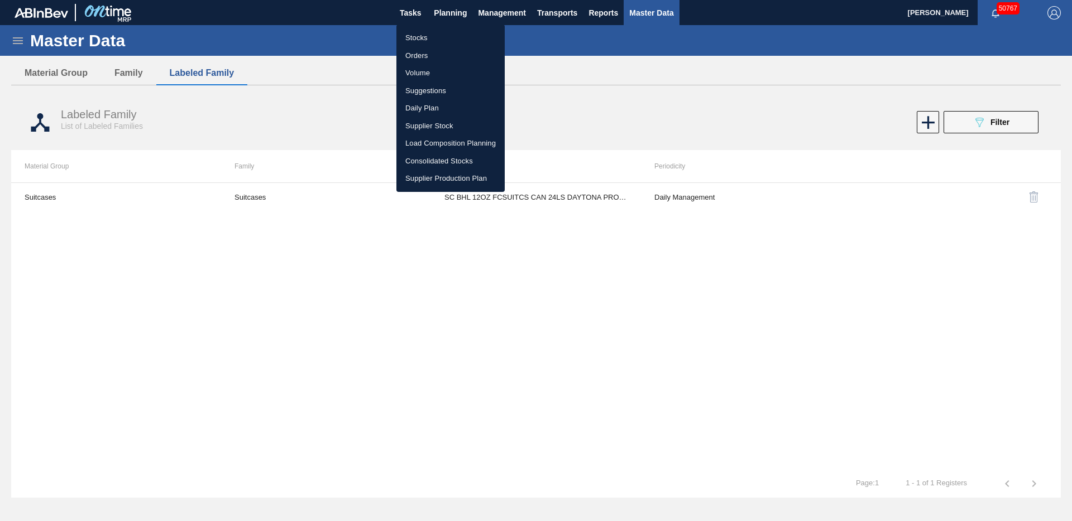
click at [430, 37] on li "Stocks" at bounding box center [450, 38] width 108 height 18
